Goal: Information Seeking & Learning: Check status

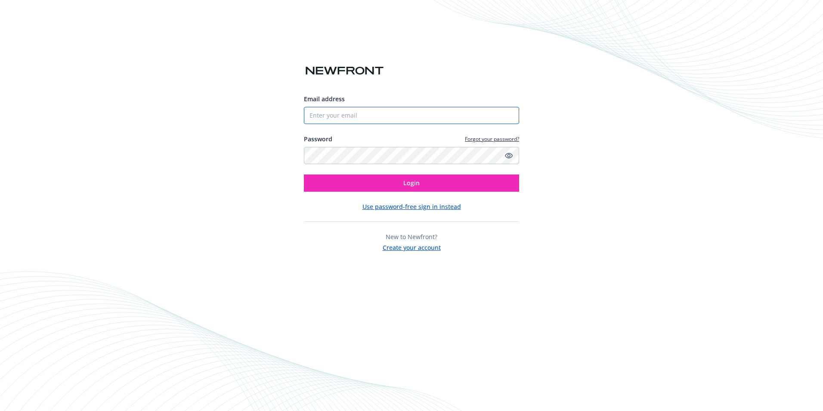
click at [311, 114] on input "Email address" at bounding box center [411, 115] width 215 height 17
type input "[EMAIL_ADDRESS][DOMAIN_NAME]"
click at [304, 174] on button "Login" at bounding box center [411, 182] width 215 height 17
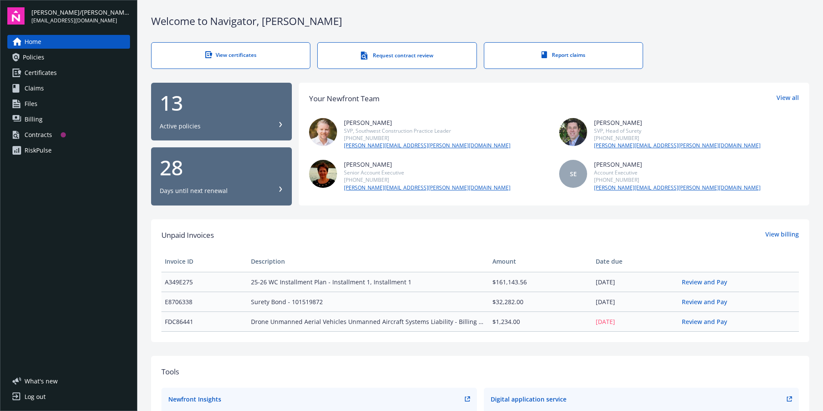
click at [36, 135] on div "Contracts" at bounding box center [39, 135] width 28 height 14
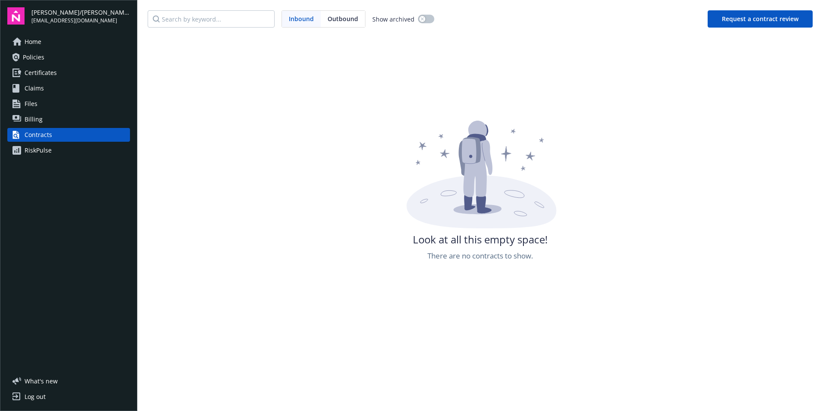
click at [37, 53] on span "Policies" at bounding box center [34, 57] width 22 height 14
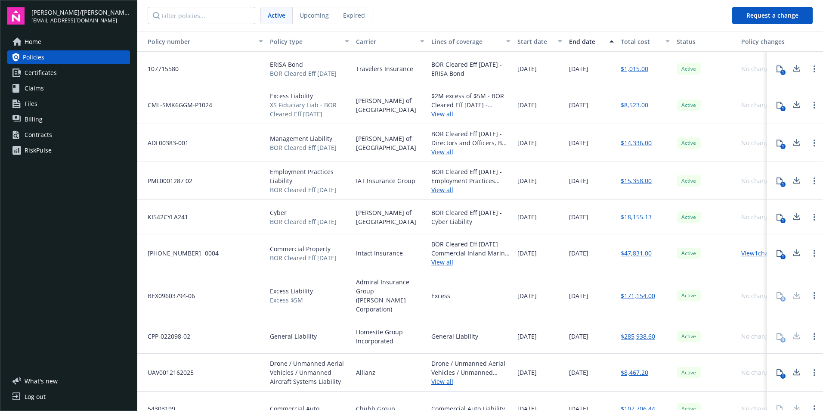
click at [30, 43] on span "Home" at bounding box center [33, 42] width 17 height 14
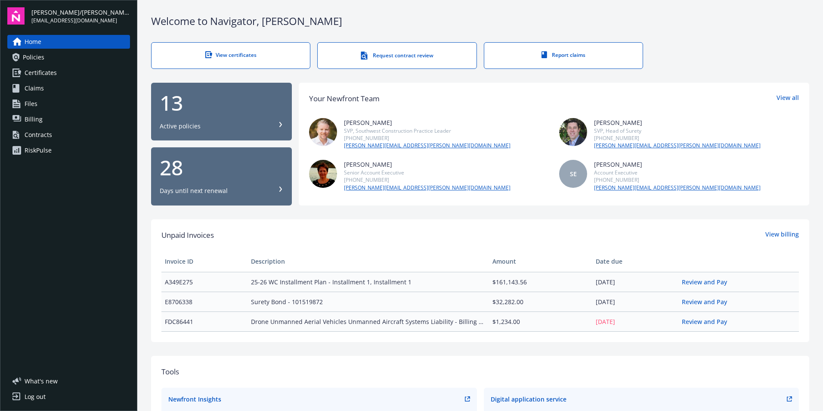
click at [186, 179] on div "28 Days until next renewal" at bounding box center [222, 176] width 124 height 38
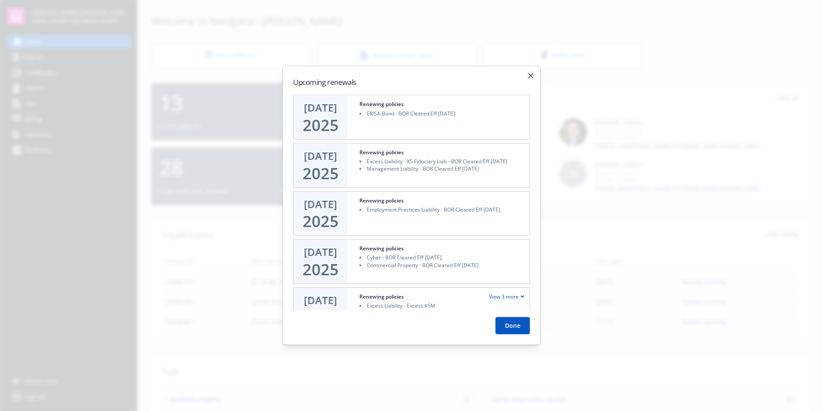
click at [531, 77] on icon "button" at bounding box center [530, 75] width 5 height 5
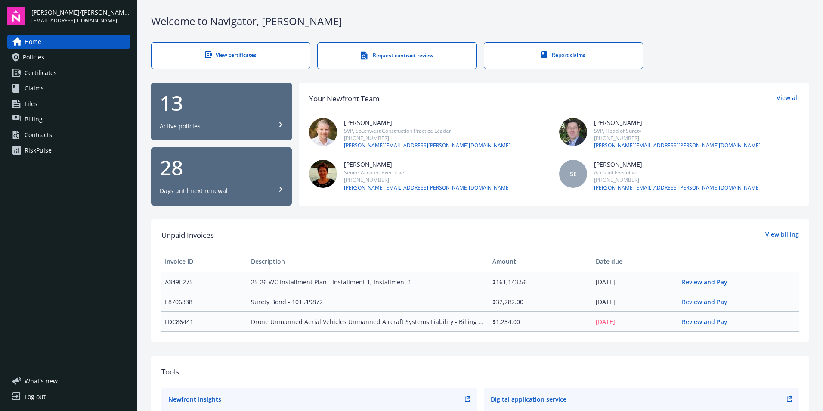
click at [38, 59] on span "Policies" at bounding box center [34, 57] width 22 height 14
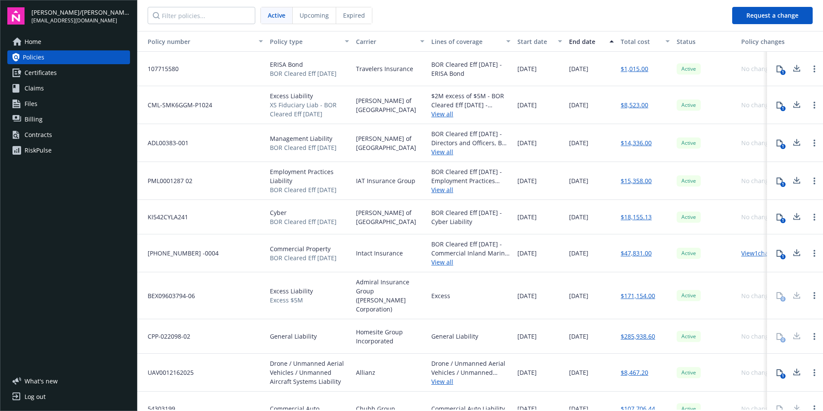
click at [35, 44] on span "Home" at bounding box center [33, 42] width 17 height 14
